Goal: Task Accomplishment & Management: Use online tool/utility

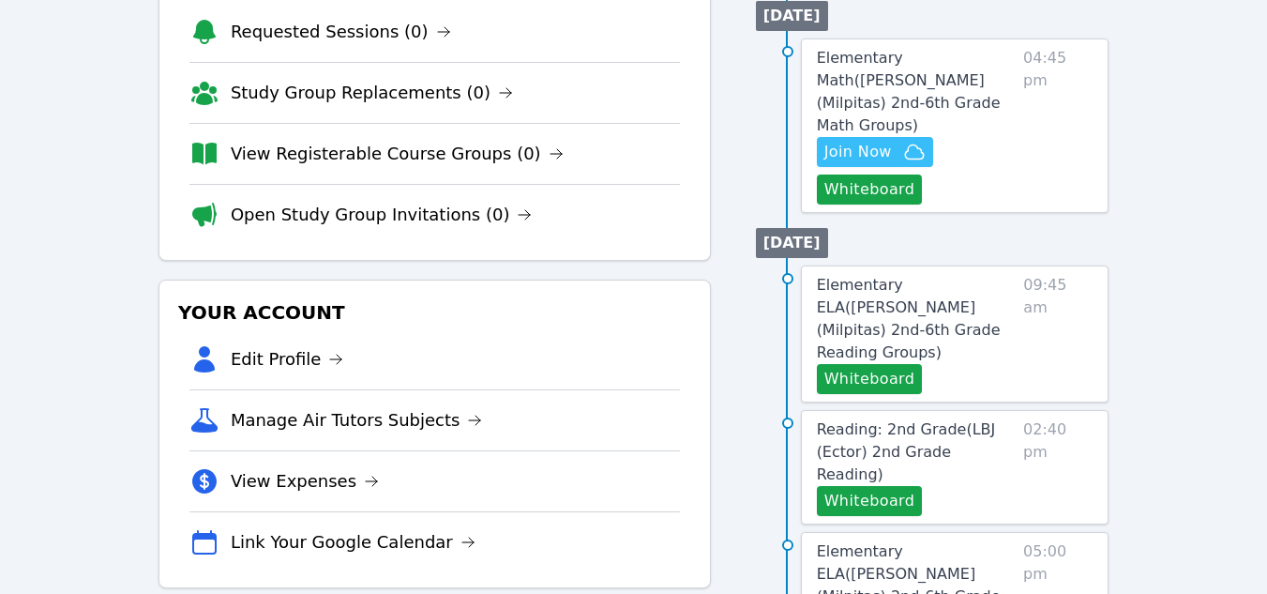
scroll to position [281, 0]
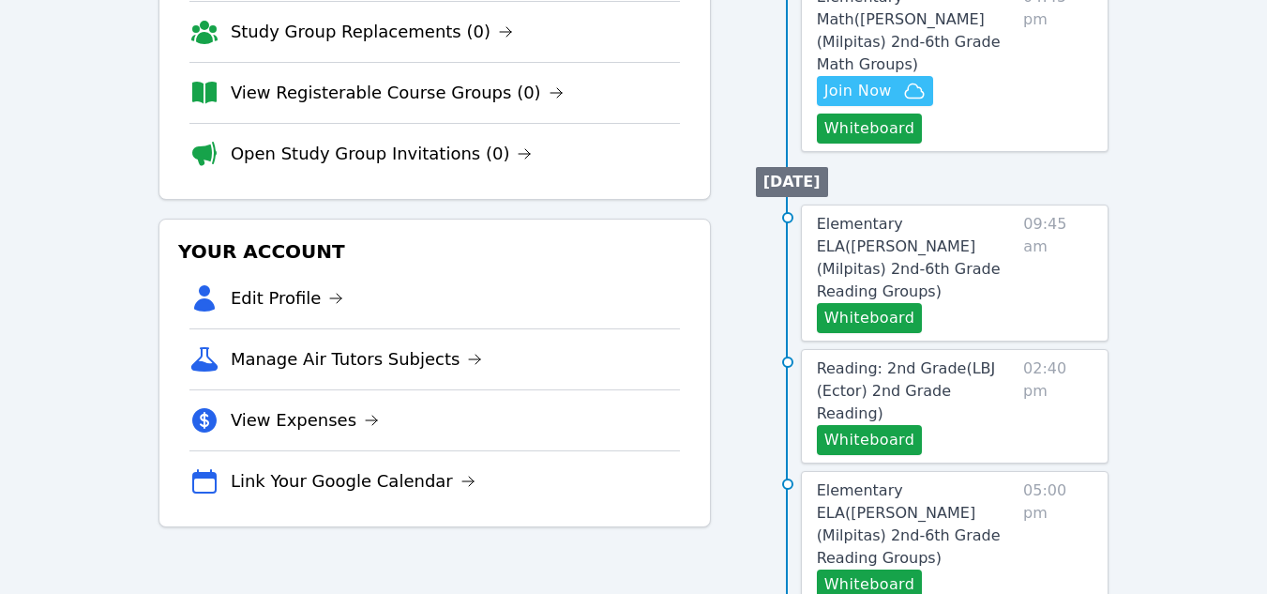
scroll to position [94, 0]
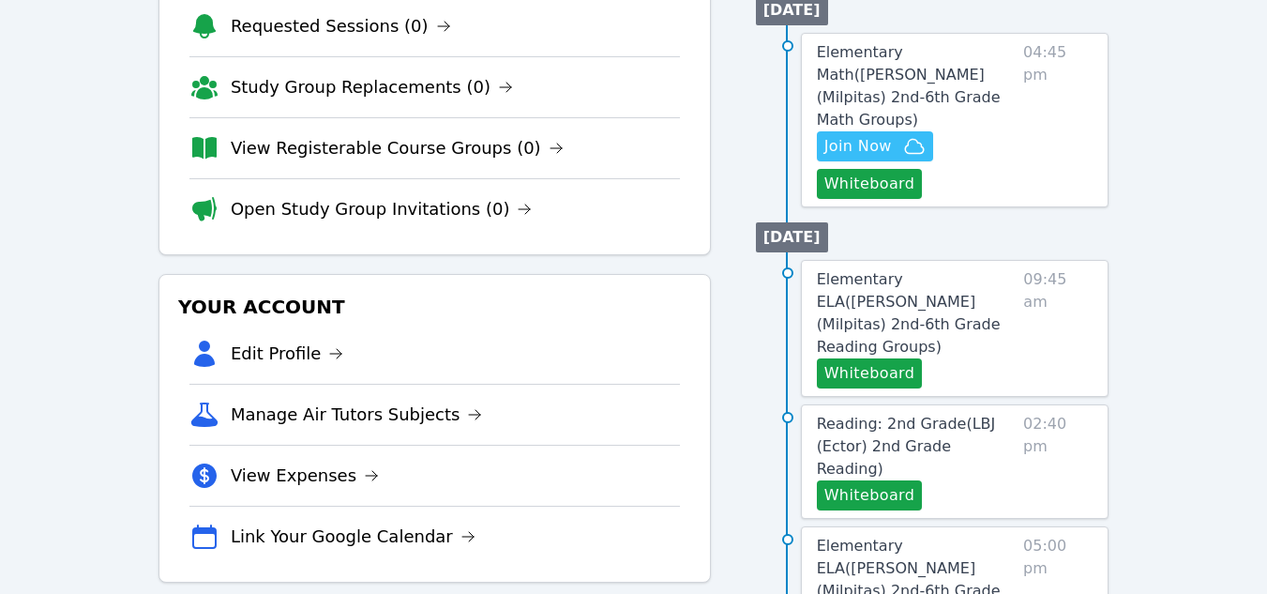
scroll to position [221, 0]
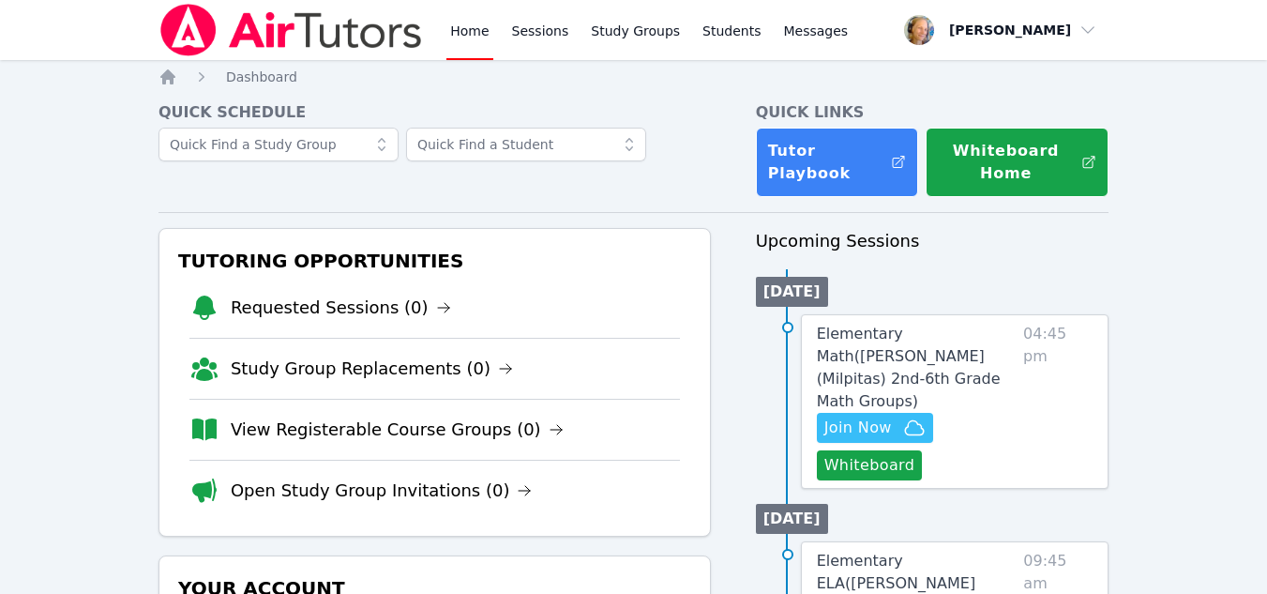
click at [968, 346] on span "Elementary Math ( Pomeroy (Milpitas) 2nd-6th Grade Math Groups )" at bounding box center [909, 366] width 184 height 85
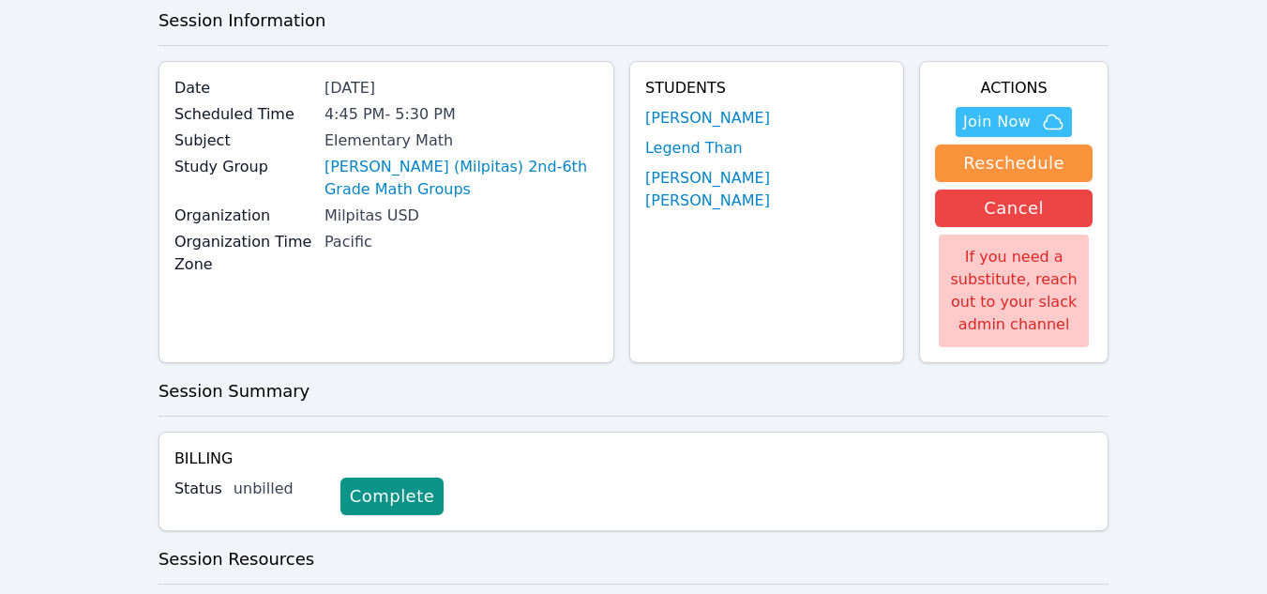
scroll to position [188, 0]
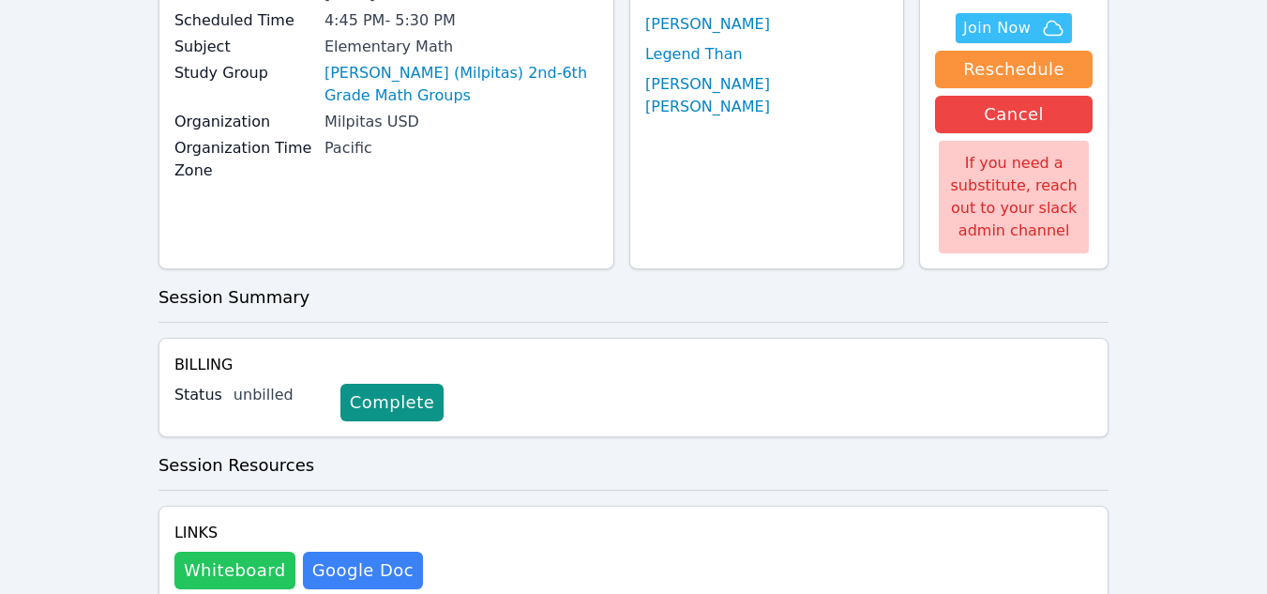
click at [259, 568] on button "Whiteboard" at bounding box center [234, 570] width 121 height 38
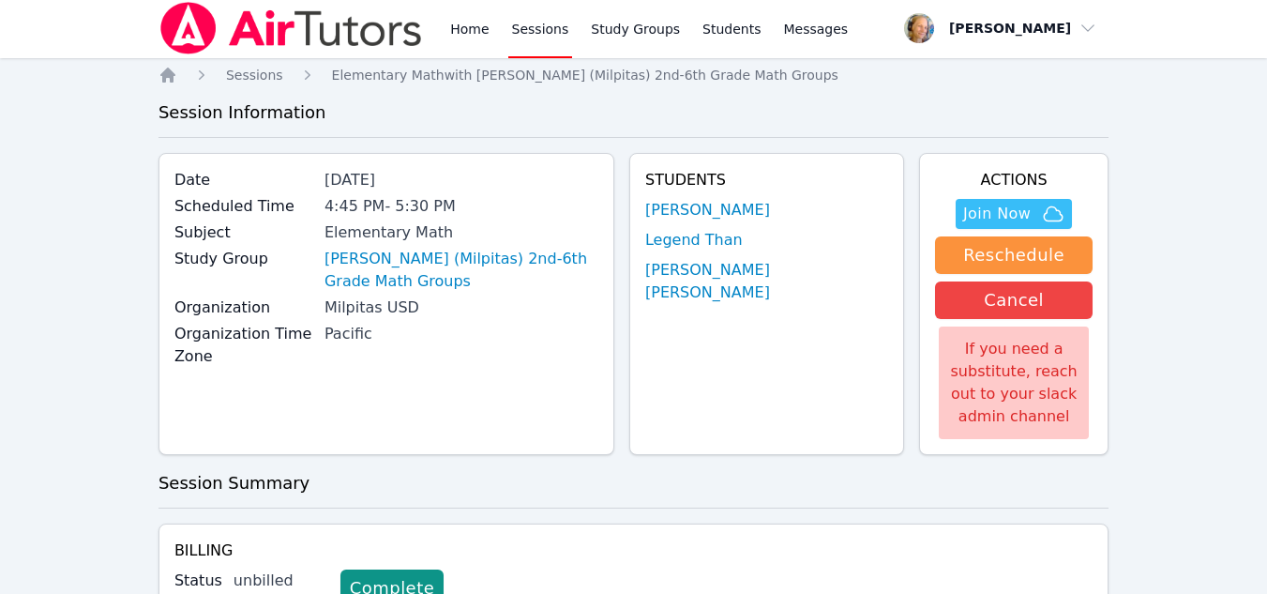
scroll to position [0, 0]
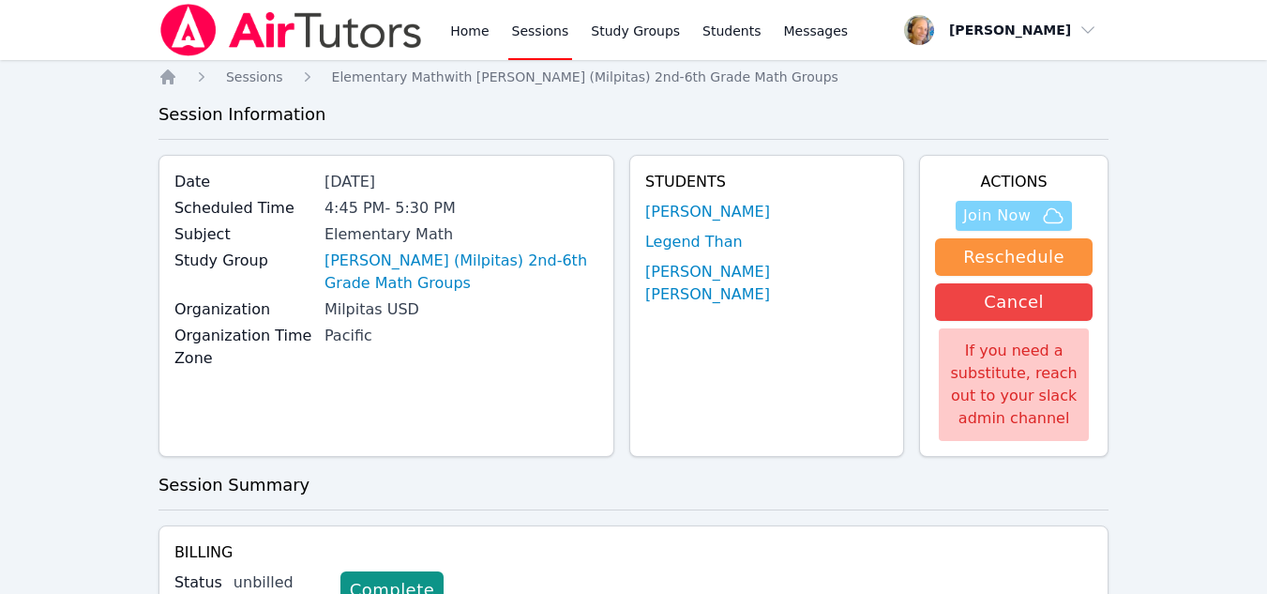
click at [1025, 223] on span "Join Now" at bounding box center [997, 215] width 68 height 23
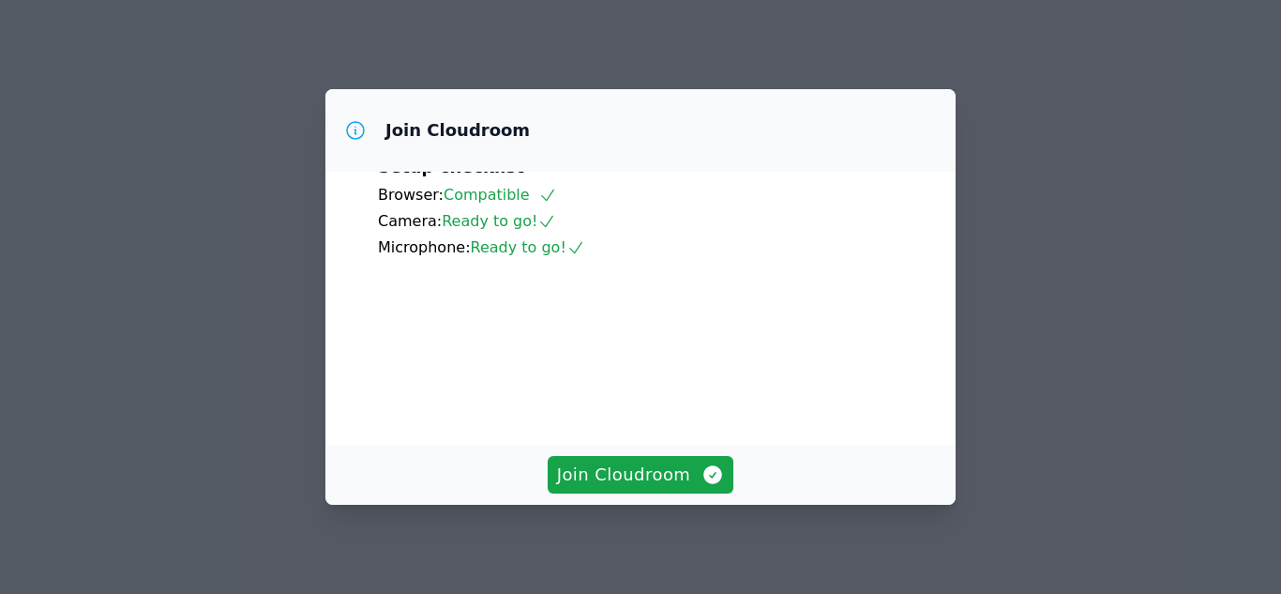
scroll to position [180, 0]
click at [665, 470] on span "Join Cloudroom" at bounding box center [641, 474] width 168 height 26
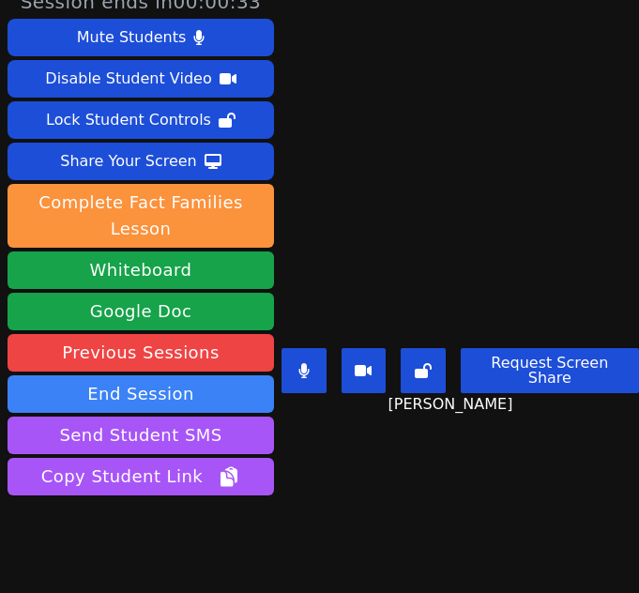
scroll to position [0, 0]
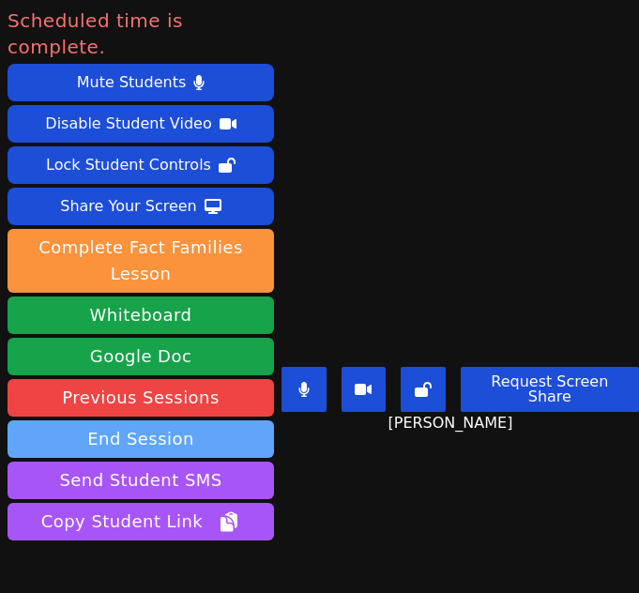
click at [220, 420] on button "End Session" at bounding box center [141, 439] width 266 height 38
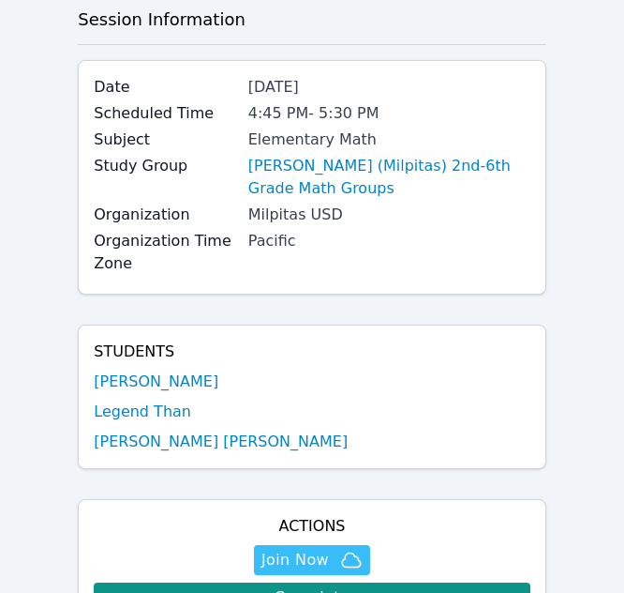
scroll to position [375, 0]
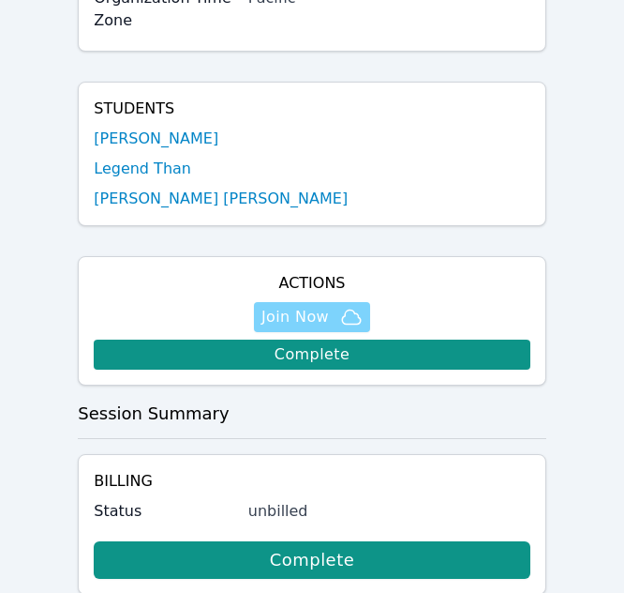
click at [312, 314] on span "Join Now" at bounding box center [296, 317] width 68 height 23
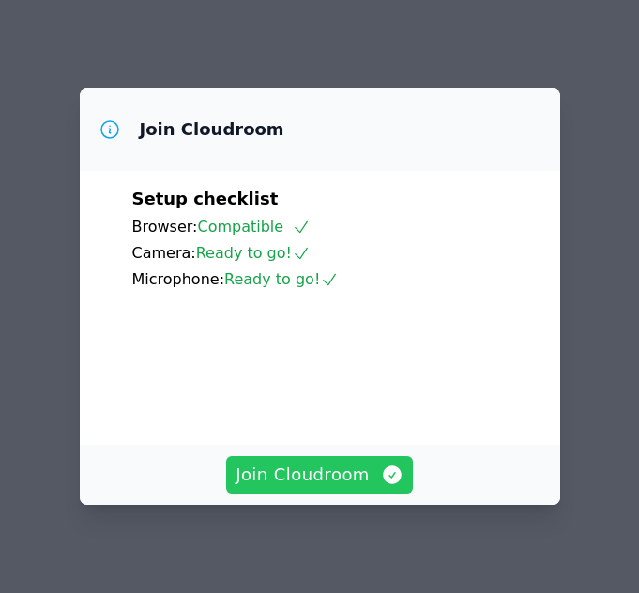
click at [338, 485] on span "Join Cloudroom" at bounding box center [319, 474] width 168 height 26
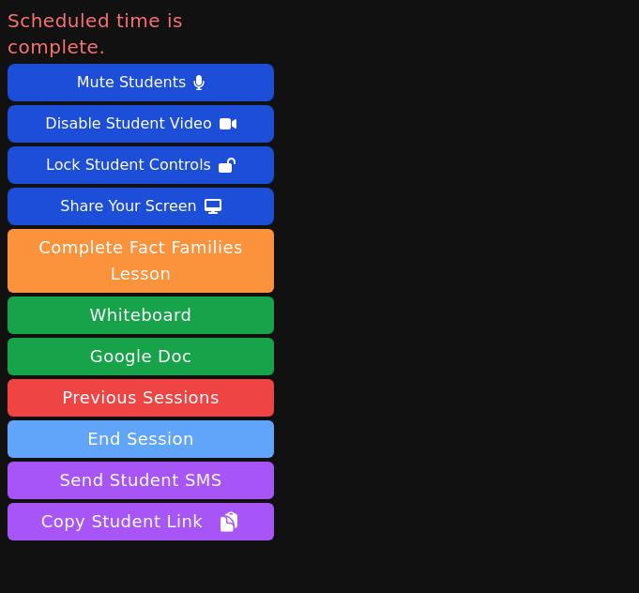
click at [177, 420] on button "End Session" at bounding box center [141, 439] width 266 height 38
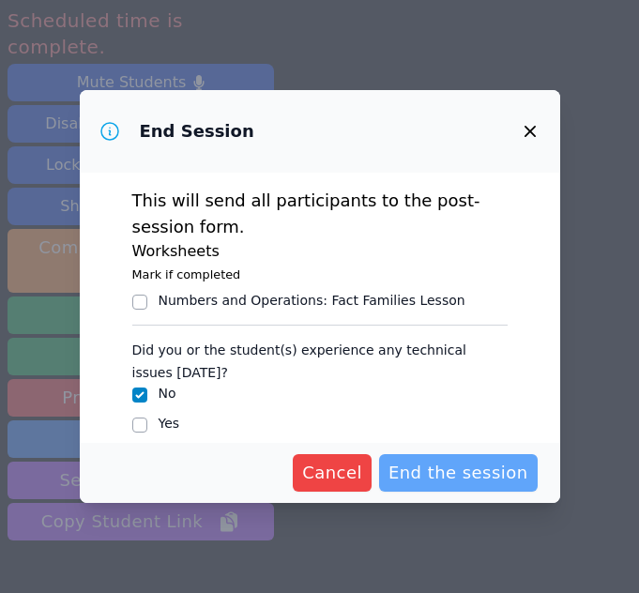
click at [469, 459] on span "End the session" at bounding box center [458, 472] width 140 height 26
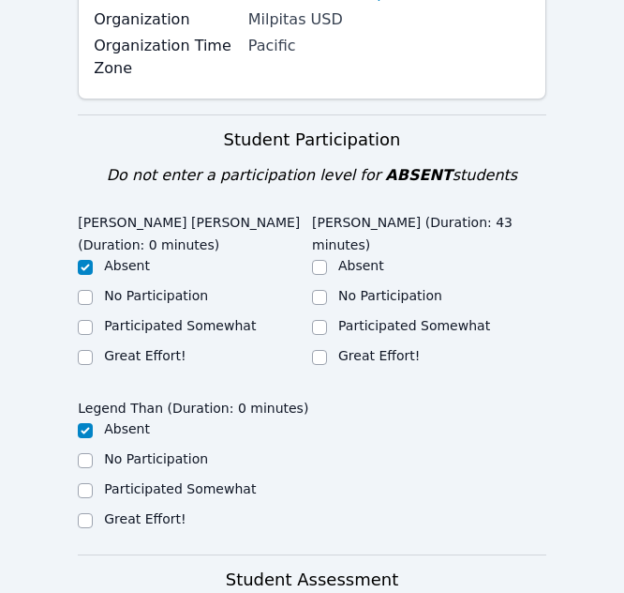
scroll to position [563, 0]
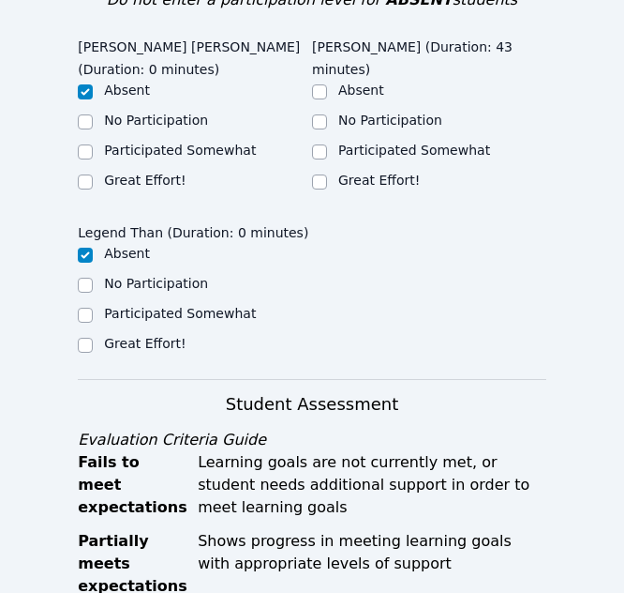
click at [401, 173] on label "Great Effort!" at bounding box center [379, 180] width 82 height 15
click at [327, 174] on input "Great Effort!" at bounding box center [319, 181] width 15 height 15
checkbox input "true"
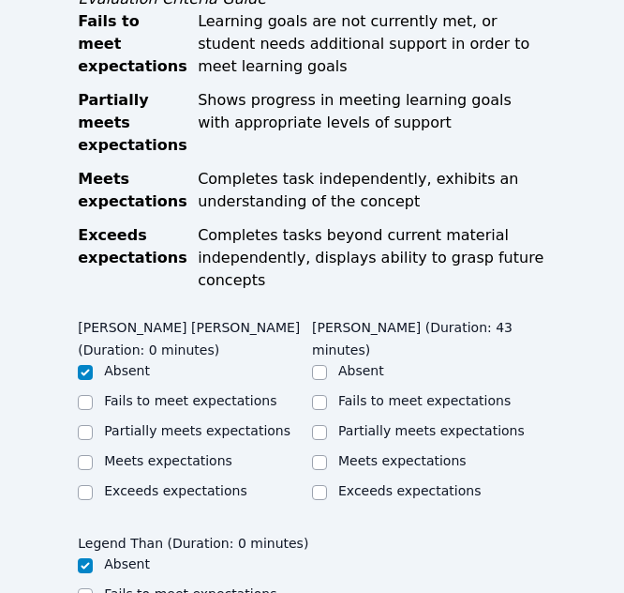
scroll to position [1031, 0]
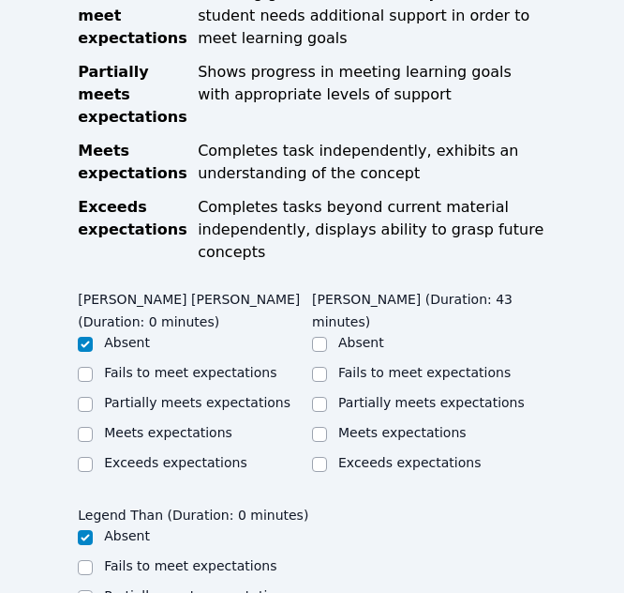
click at [403, 425] on label "Meets expectations" at bounding box center [402, 432] width 128 height 15
click at [327, 427] on input "Meets expectations" at bounding box center [319, 434] width 15 height 15
checkbox input "true"
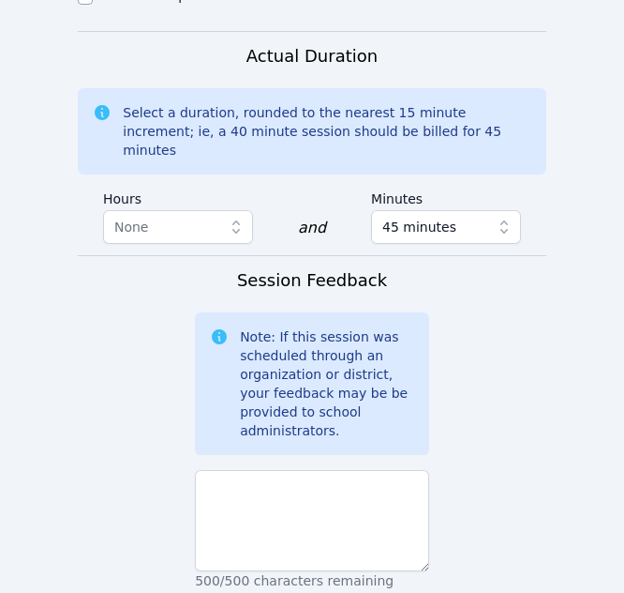
scroll to position [1875, 0]
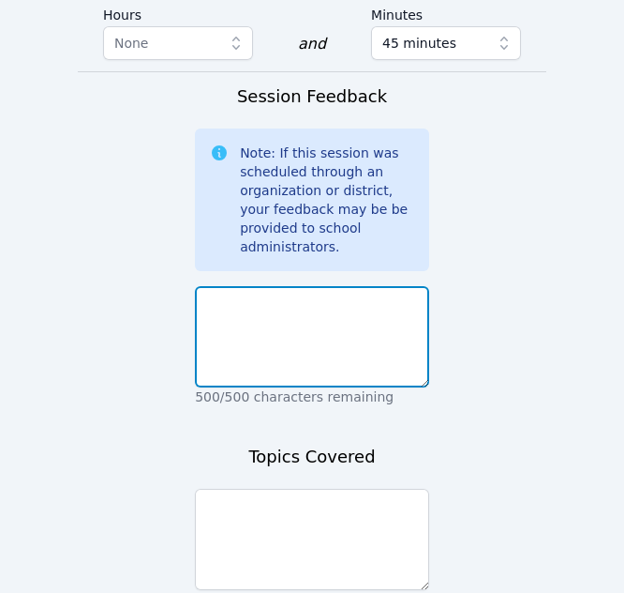
click at [320, 305] on textarea at bounding box center [312, 336] width 234 height 101
type textarea "Everything worked well."
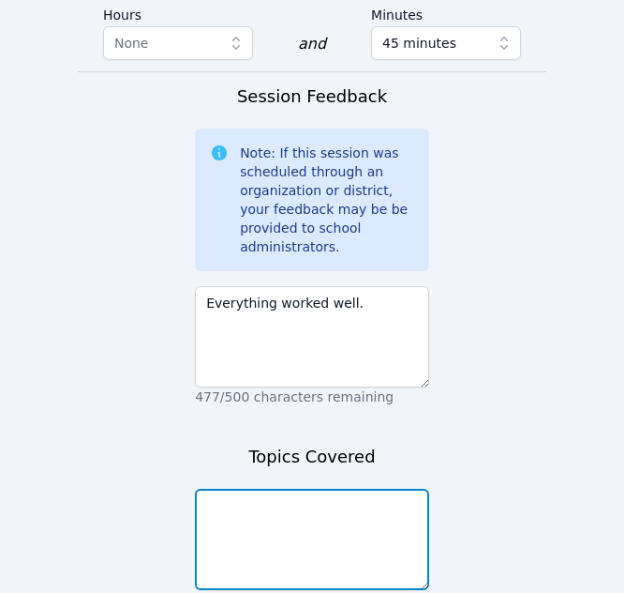
click at [211, 490] on textarea at bounding box center [312, 539] width 234 height 101
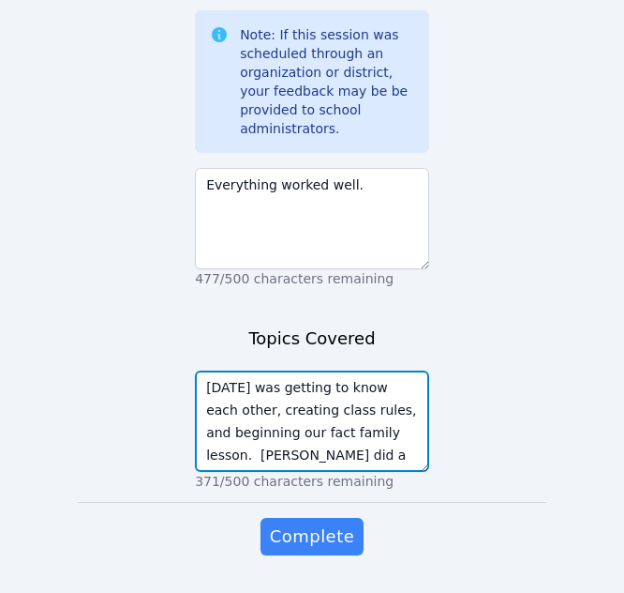
scroll to position [2005, 0]
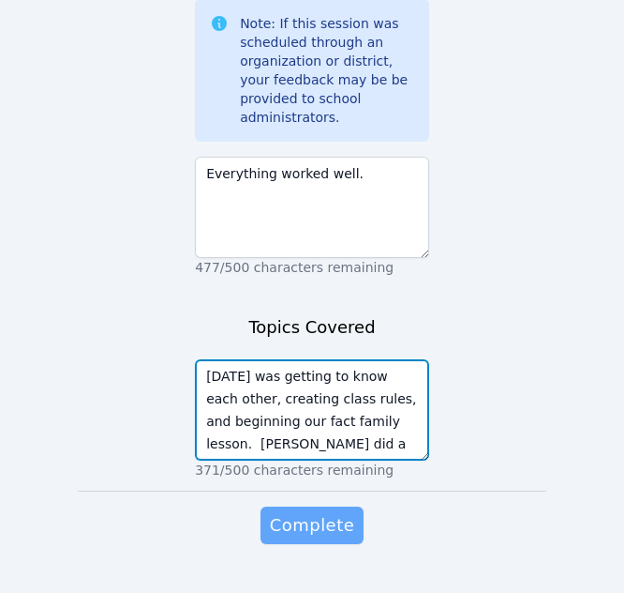
type textarea "Today was getting to know each other, creating class rules, and beginning our f…"
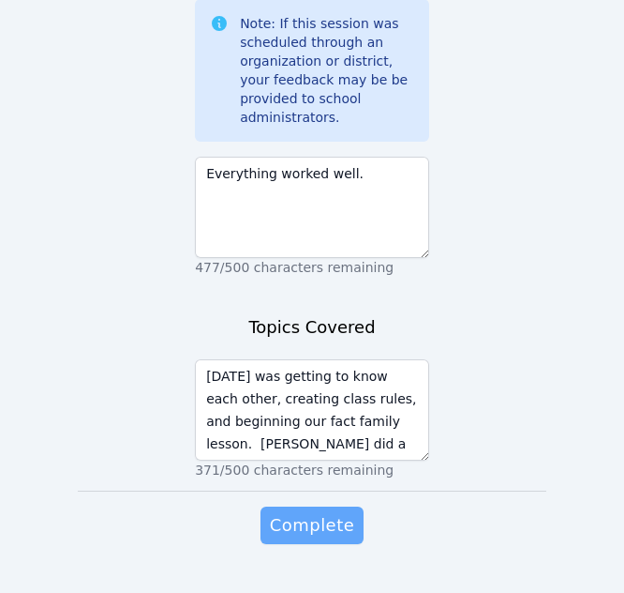
click at [314, 512] on span "Complete" at bounding box center [312, 525] width 84 height 26
